Goal: Communication & Community: Participate in discussion

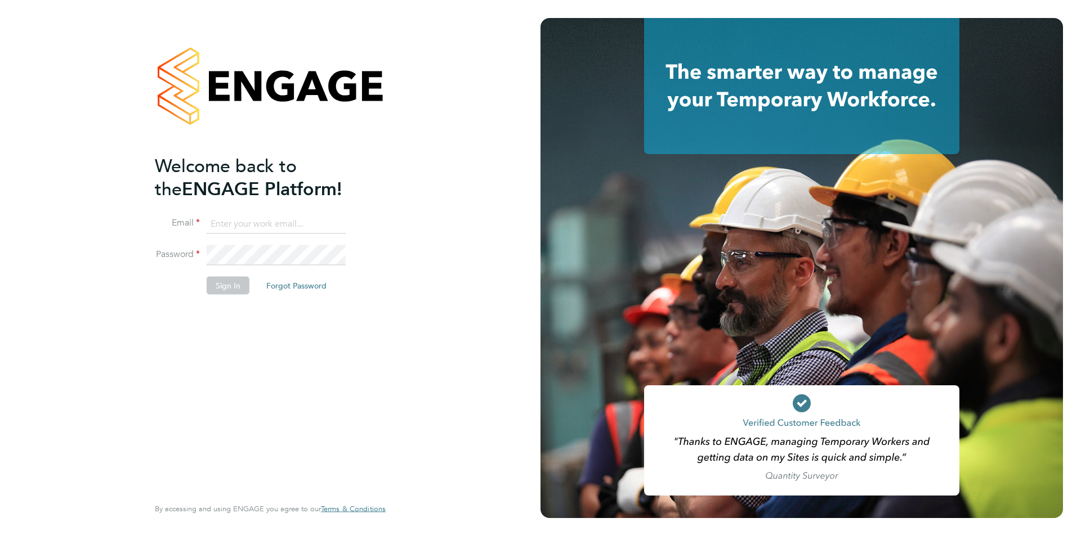
type input "carol.commin@ncclondon.ac.uk"
click at [220, 284] on button "Sign In" at bounding box center [228, 285] width 43 height 18
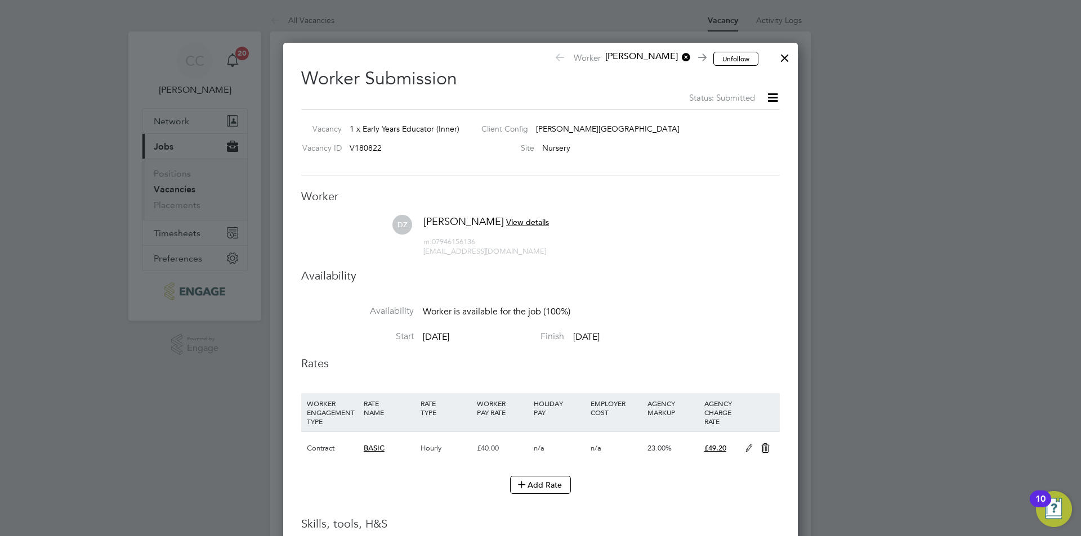
click at [786, 59] on div at bounding box center [784, 55] width 20 height 20
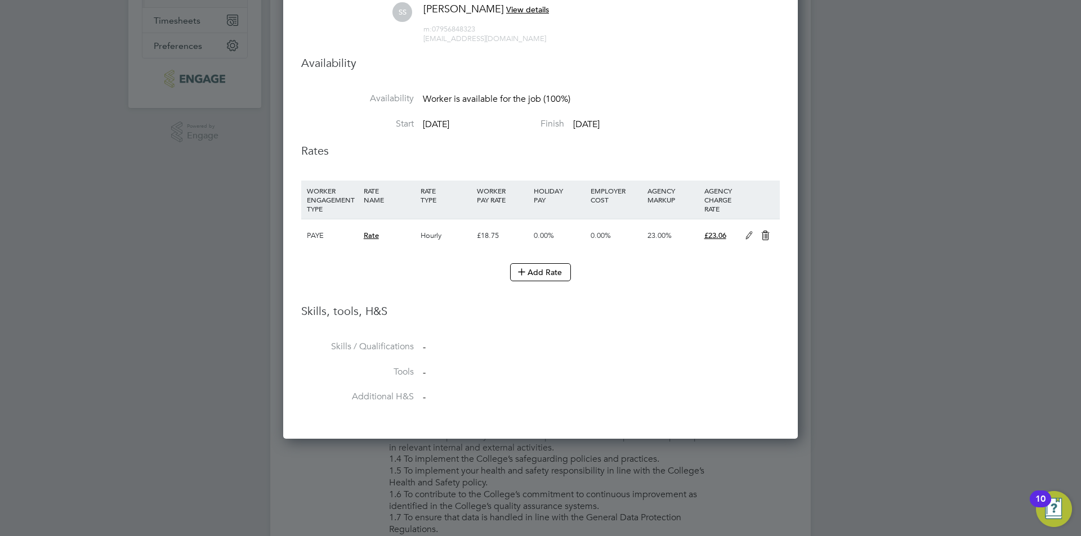
scroll to position [281, 0]
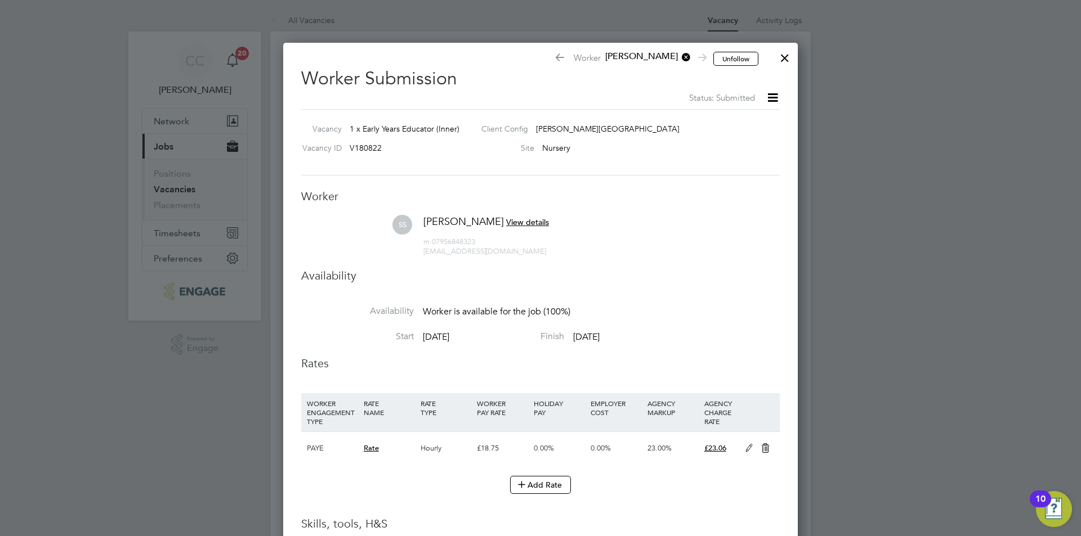
click at [786, 57] on div at bounding box center [784, 55] width 20 height 20
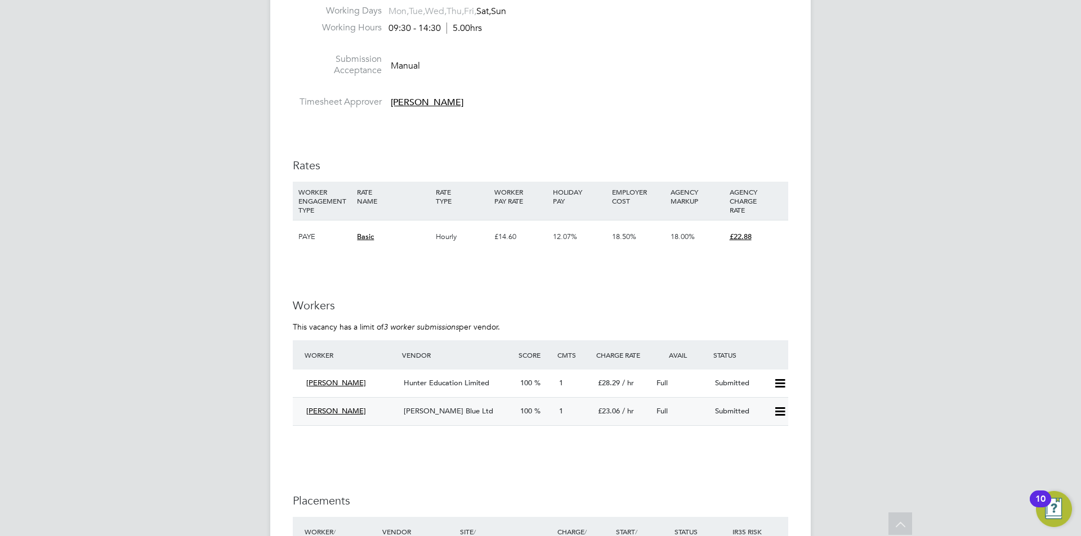
click at [328, 408] on span "[PERSON_NAME]" at bounding box center [336, 411] width 60 height 10
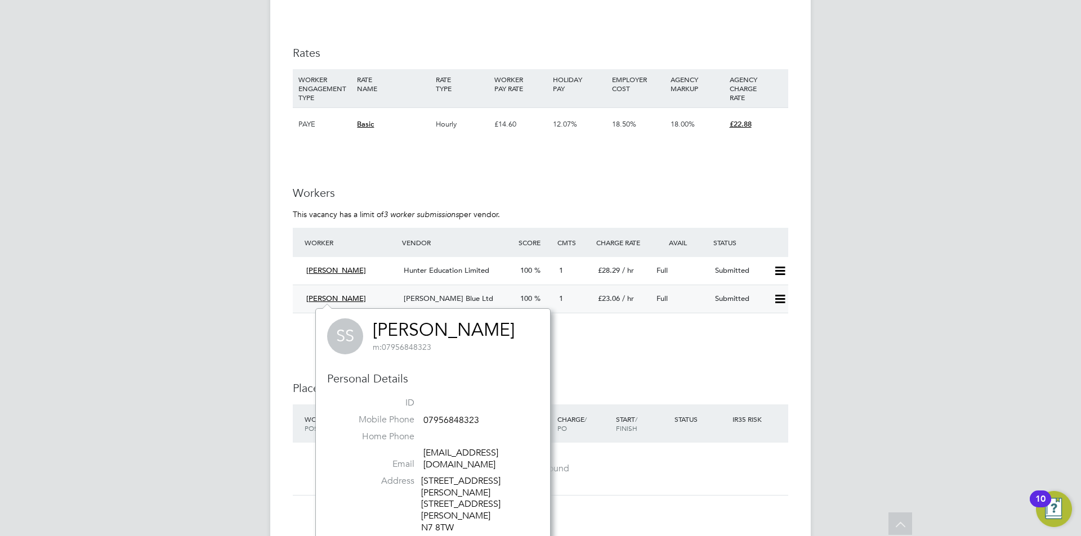
click at [782, 298] on icon at bounding box center [780, 299] width 14 height 9
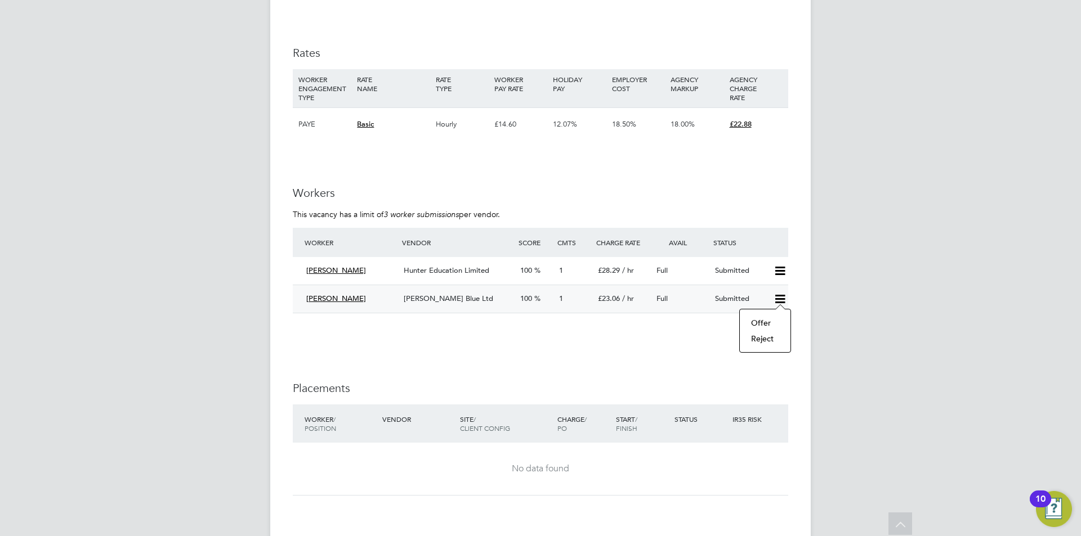
click at [763, 321] on li "Offer" at bounding box center [764, 323] width 39 height 16
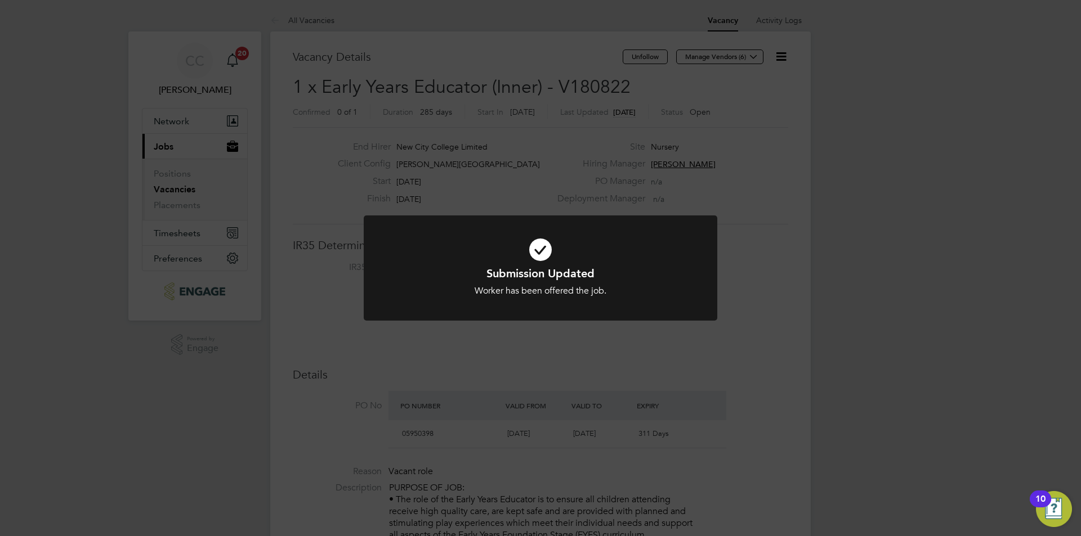
click at [763, 321] on div "Submission Updated Worker has been offered the job. Cancel Okay" at bounding box center [540, 268] width 1081 height 536
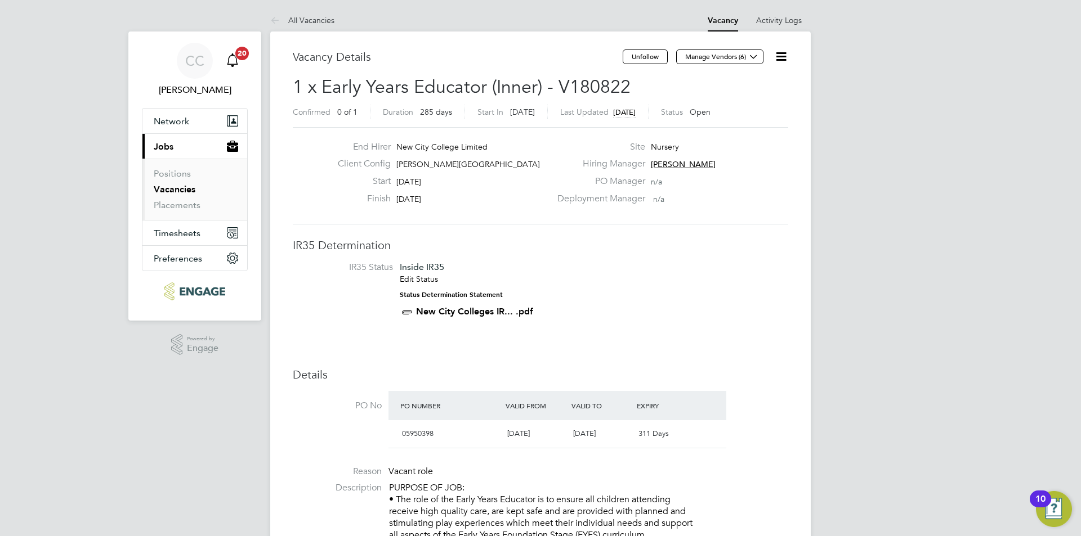
click at [236, 61] on icon "Main navigation" at bounding box center [232, 58] width 11 height 11
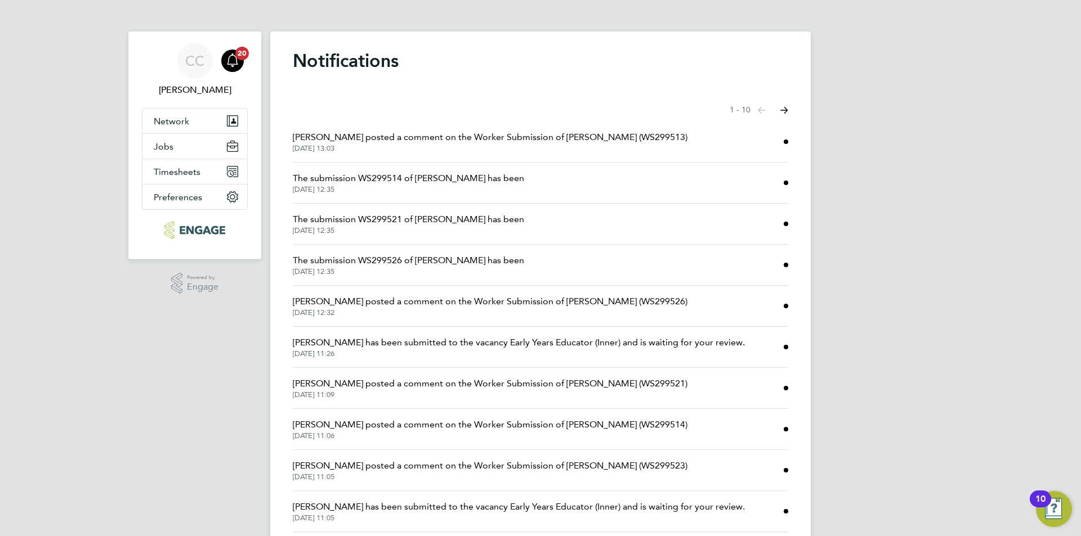
click at [510, 145] on span "[DATE] 13:03" at bounding box center [490, 148] width 395 height 9
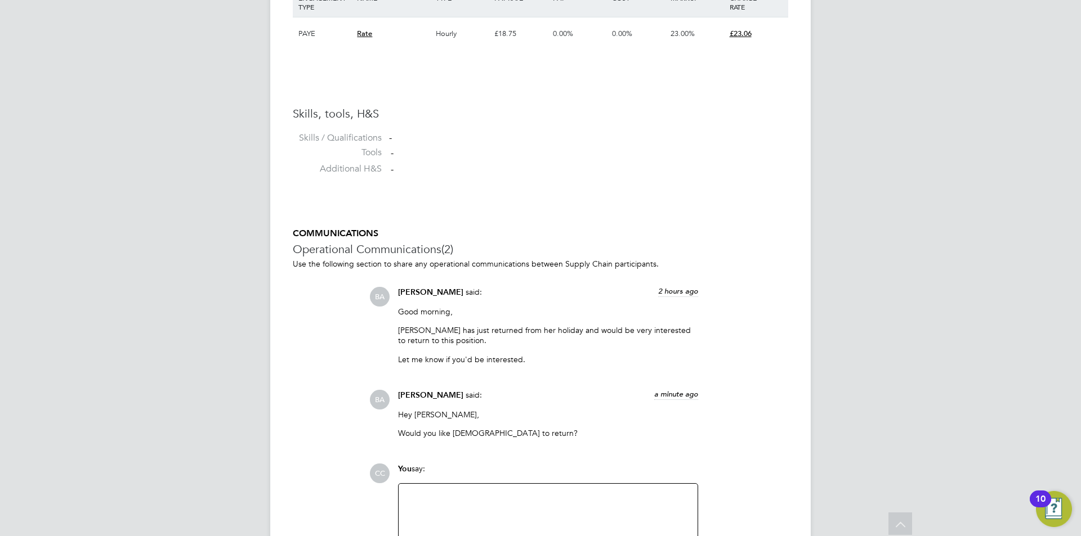
scroll to position [901, 0]
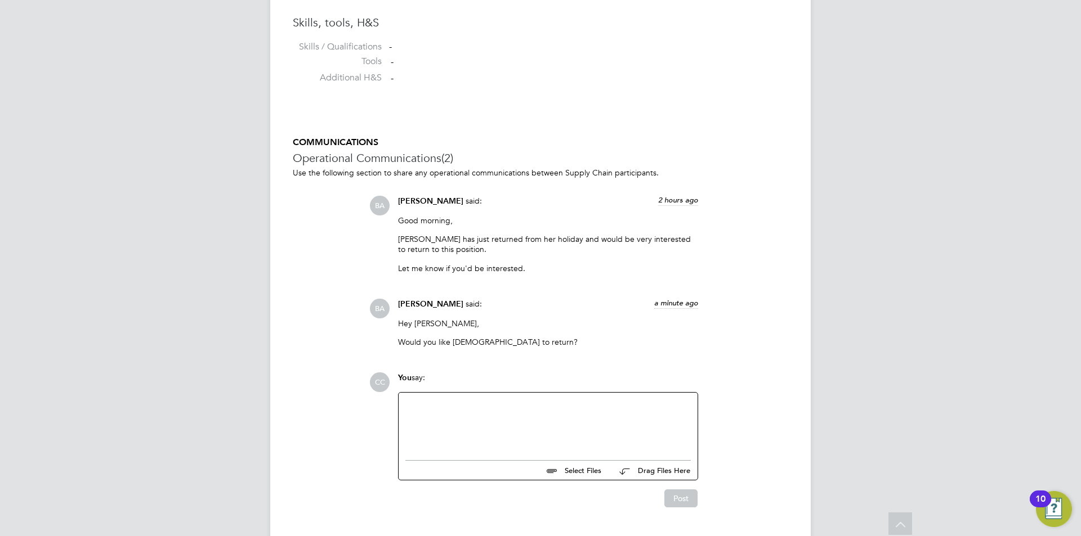
click at [464, 402] on div at bounding box center [547, 424] width 285 height 48
click at [677, 496] on button "Post" at bounding box center [680, 499] width 33 height 18
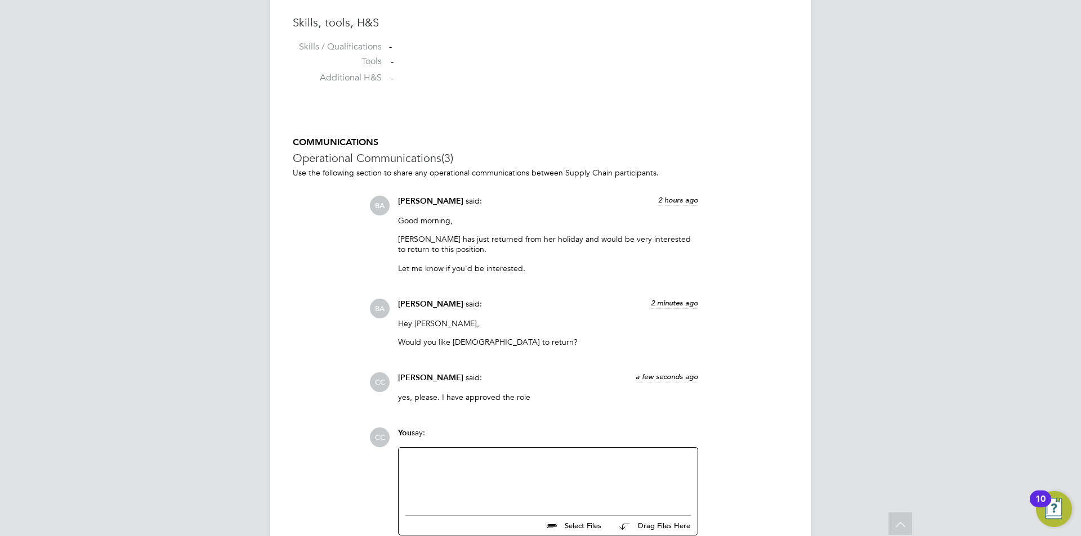
scroll to position [957, 0]
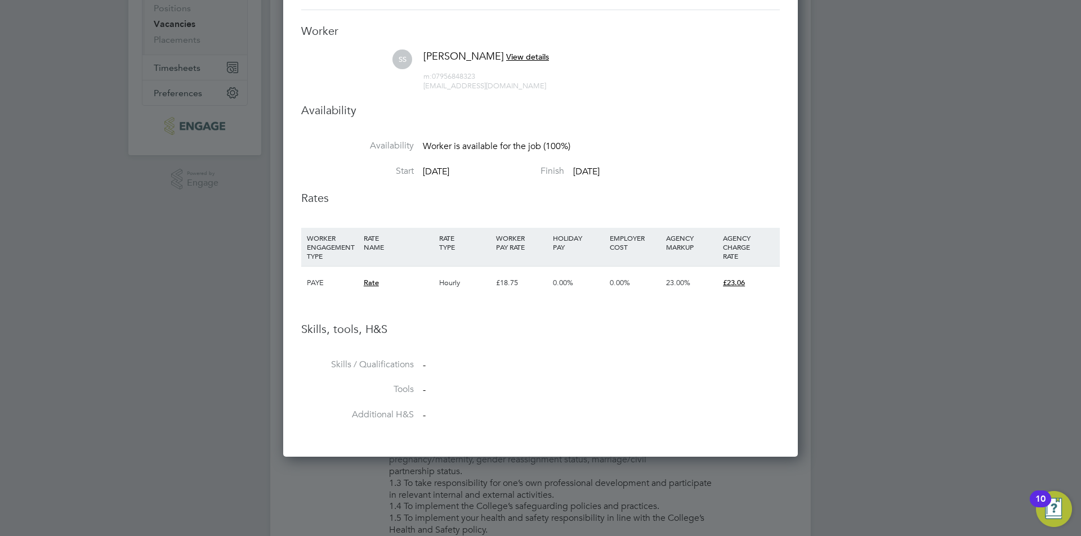
scroll to position [169, 0]
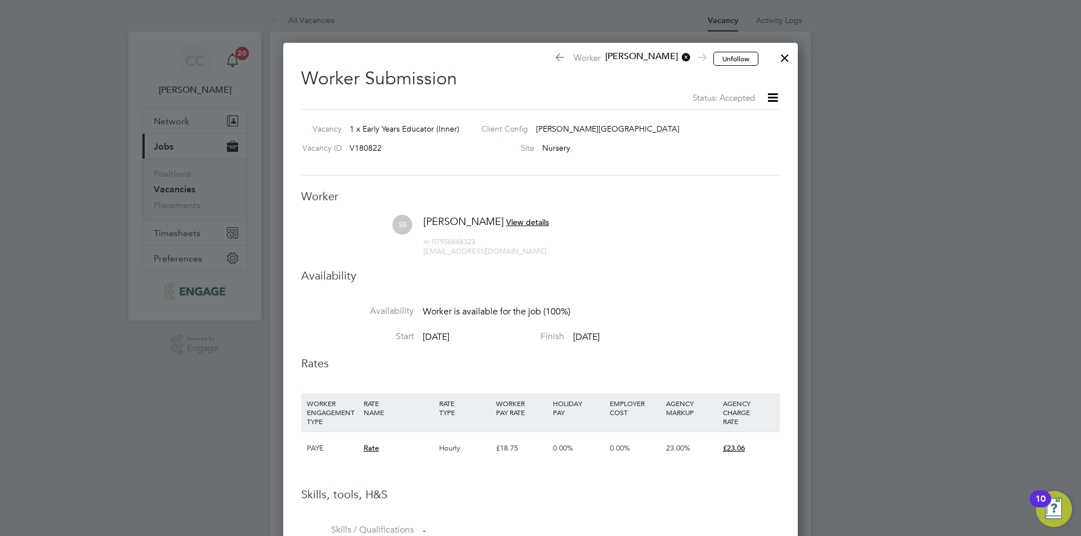
click at [790, 57] on div at bounding box center [784, 55] width 20 height 20
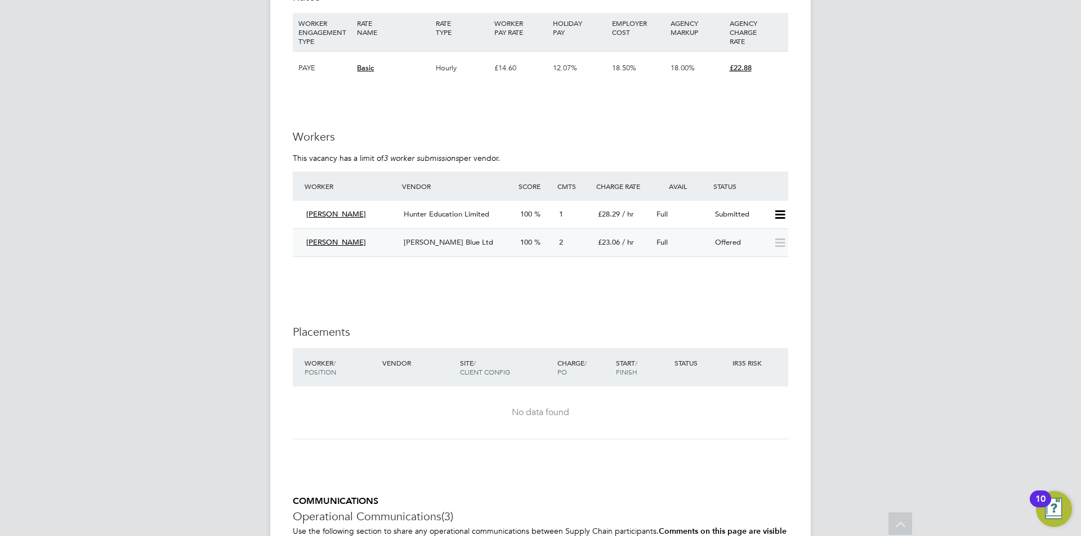
click at [315, 241] on span "[PERSON_NAME]" at bounding box center [336, 243] width 60 height 10
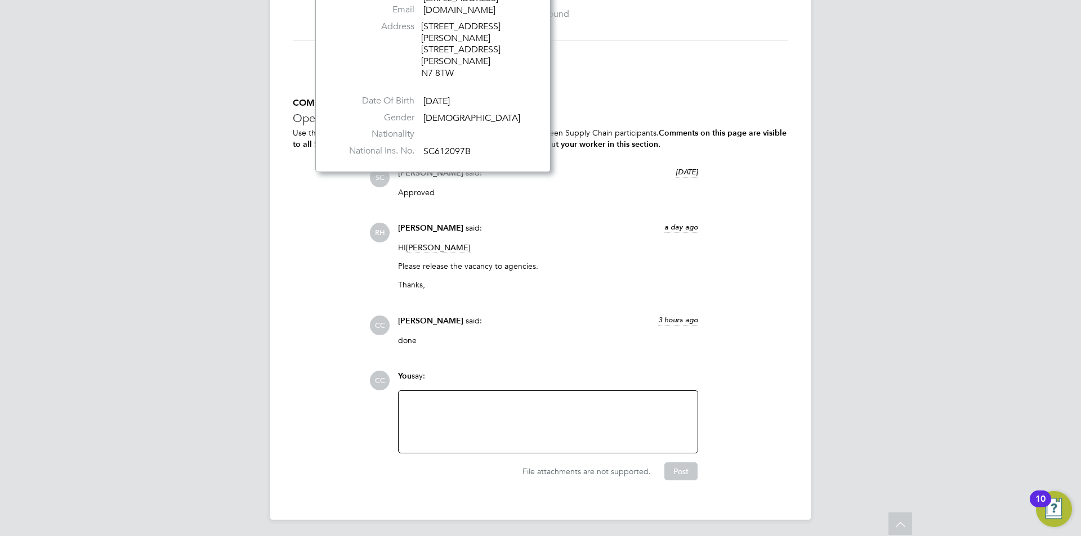
click at [302, 272] on div "COMMUNICATIONS Operational Communications (3) Use the following section to shar…" at bounding box center [540, 288] width 495 height 383
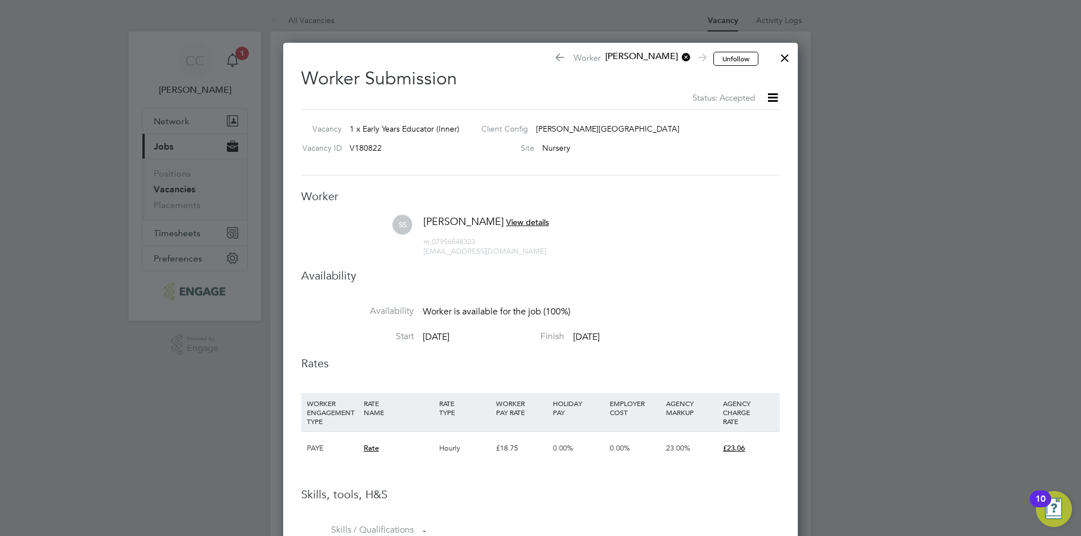
click at [783, 58] on div at bounding box center [784, 55] width 20 height 20
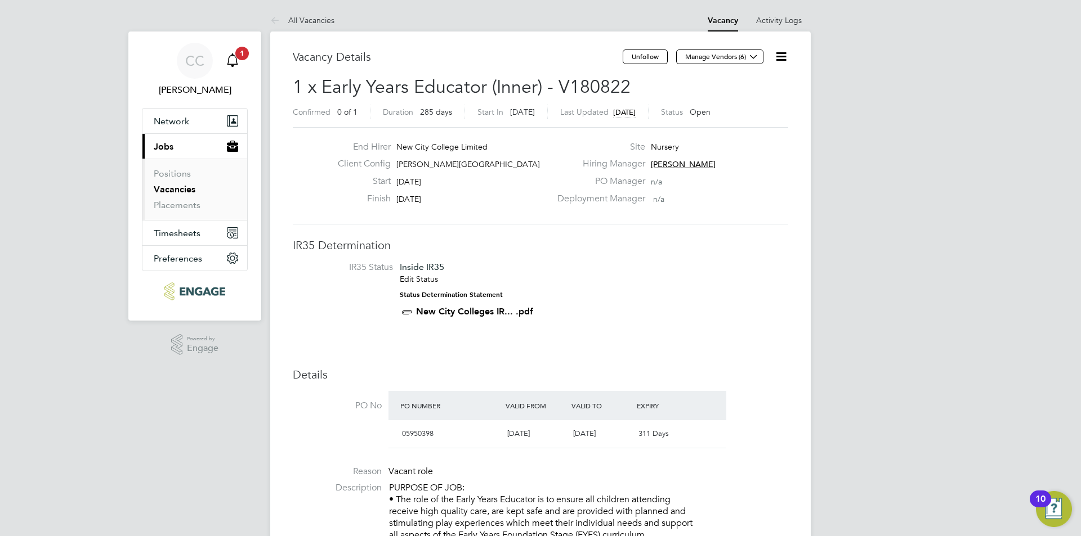
click at [233, 61] on icon "Main navigation" at bounding box center [233, 60] width 14 height 14
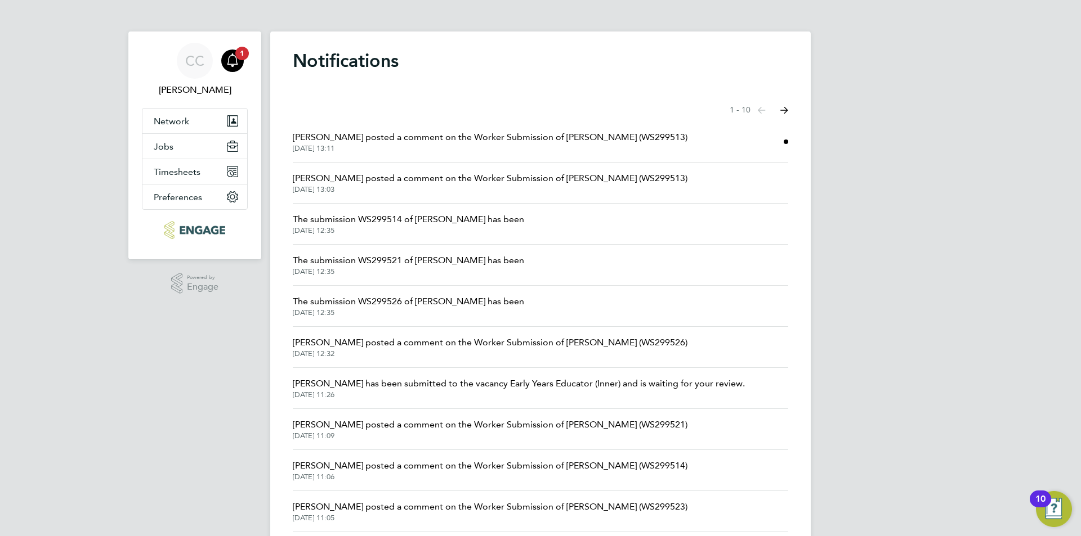
click at [347, 142] on span "Ben Abraham posted a comment on the Worker Submission of Shamso Sheikh (WS29951…" at bounding box center [490, 138] width 395 height 14
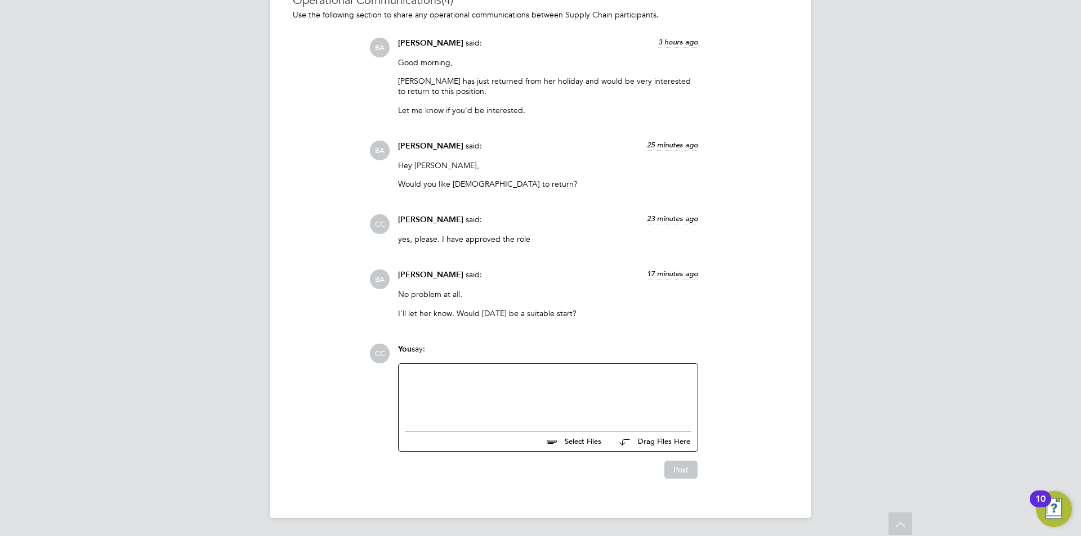
click at [453, 370] on div at bounding box center [548, 395] width 299 height 62
drag, startPoint x: 453, startPoint y: 370, endPoint x: 424, endPoint y: 388, distance: 33.9
click at [424, 388] on div at bounding box center [547, 395] width 285 height 48
paste div
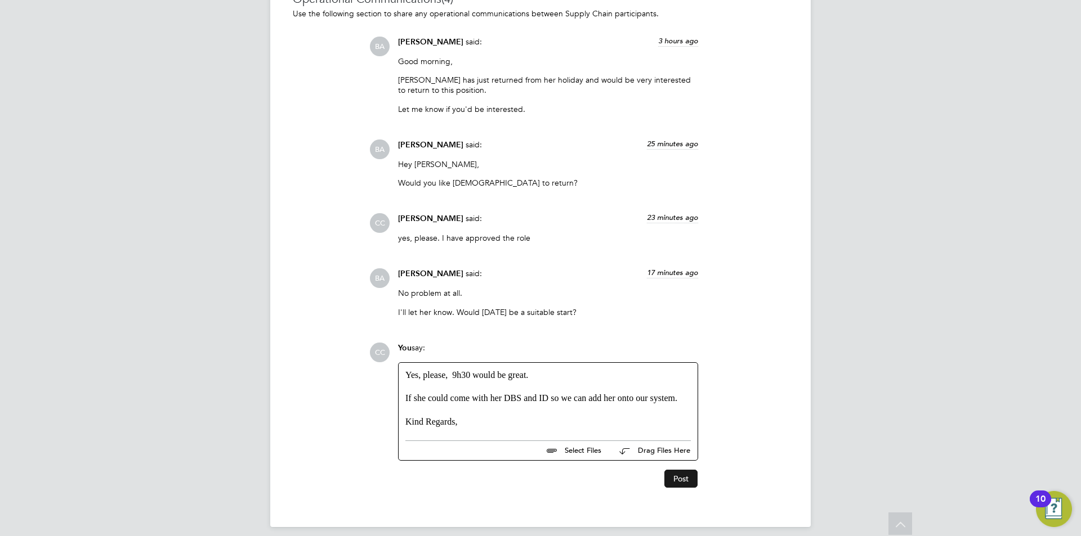
click at [680, 488] on button "Post" at bounding box center [680, 479] width 33 height 18
